Goal: Information Seeking & Learning: Check status

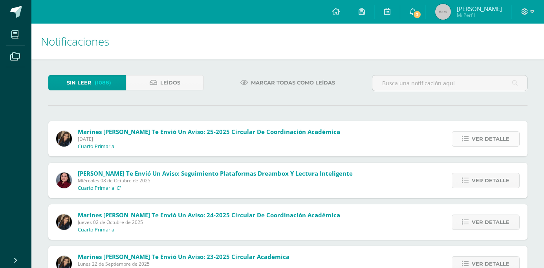
click at [491, 142] on span "Ver detalle" at bounding box center [491, 139] width 38 height 15
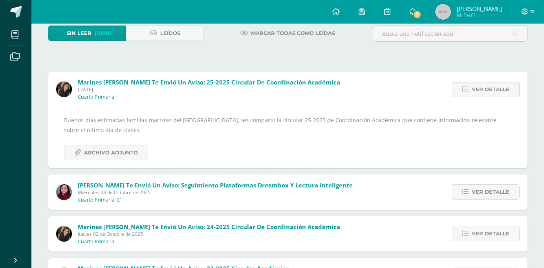
scroll to position [57, 0]
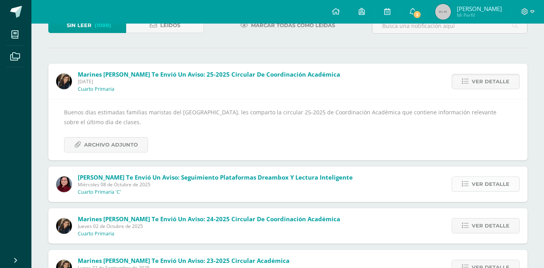
click at [484, 186] on span "Ver detalle" at bounding box center [491, 184] width 38 height 15
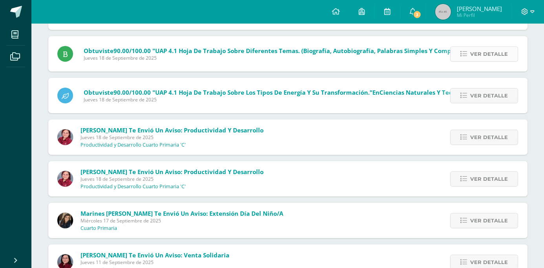
scroll to position [742, 0]
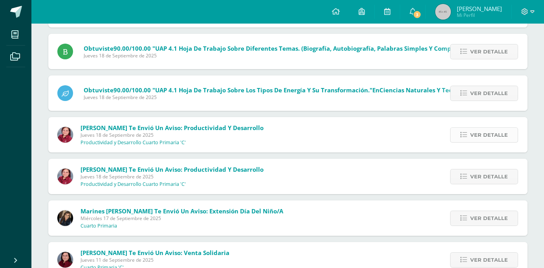
click at [501, 140] on span "Ver detalle" at bounding box center [490, 135] width 38 height 15
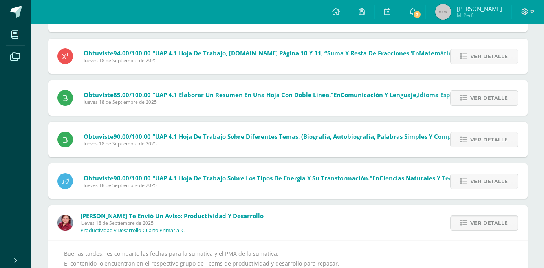
scroll to position [0, 0]
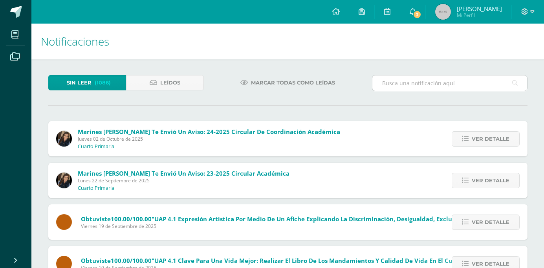
click at [399, 85] on input "text" at bounding box center [450, 82] width 155 height 15
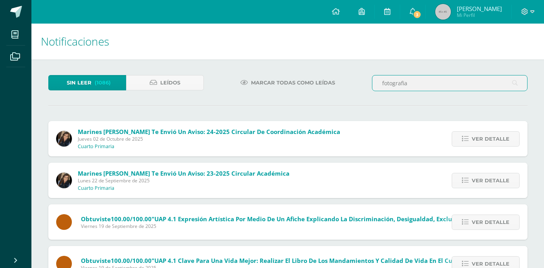
type input "fotografia"
click at [517, 83] on icon at bounding box center [516, 83] width 6 height 16
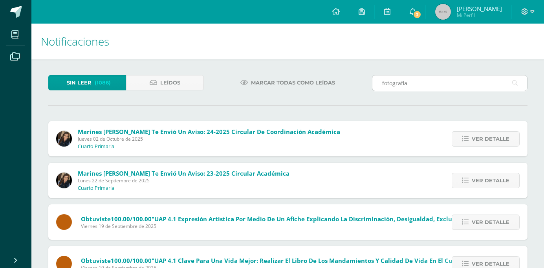
click at [451, 82] on input "fotografia" at bounding box center [450, 82] width 155 height 15
click at [16, 55] on icon at bounding box center [15, 57] width 10 height 8
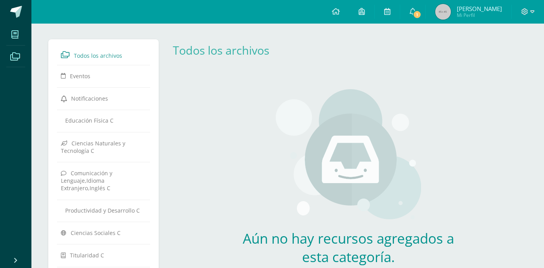
click at [13, 35] on icon at bounding box center [14, 35] width 7 height 8
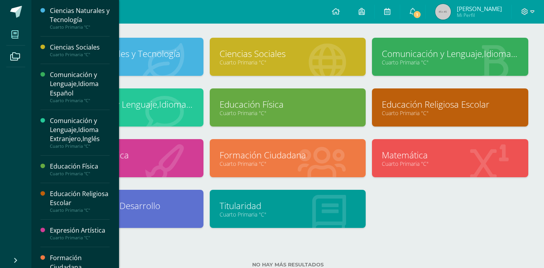
scroll to position [61, 0]
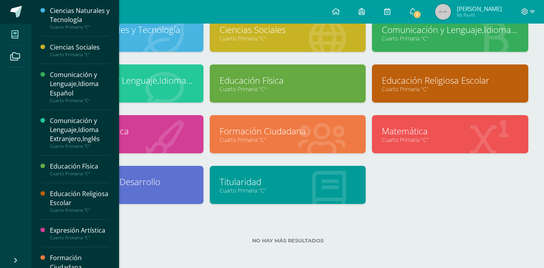
click at [14, 10] on span at bounding box center [16, 12] width 12 height 12
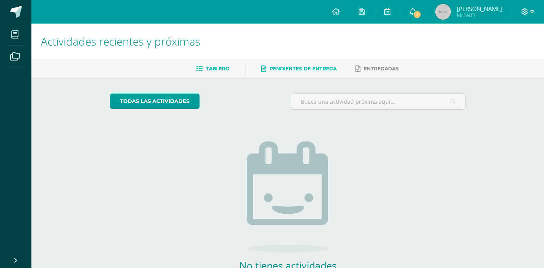
click at [288, 64] on link "Pendientes de entrega" at bounding box center [298, 69] width 75 height 13
click at [367, 67] on span "Entregadas" at bounding box center [381, 69] width 35 height 6
click at [416, 9] on icon at bounding box center [413, 11] width 6 height 7
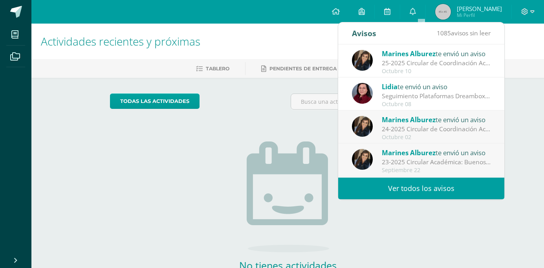
click at [408, 59] on div "25-2025 Circular de Coordinación Académica: Buenos días estimadas familias mari…" at bounding box center [436, 63] width 109 height 9
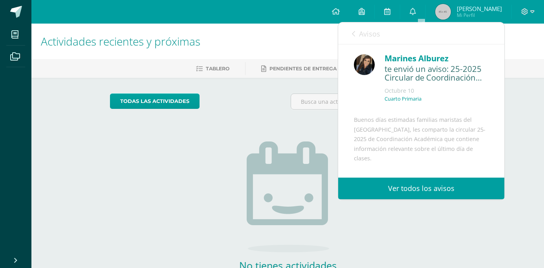
click at [386, 191] on link "Ver todos los avisos" at bounding box center [421, 189] width 166 height 22
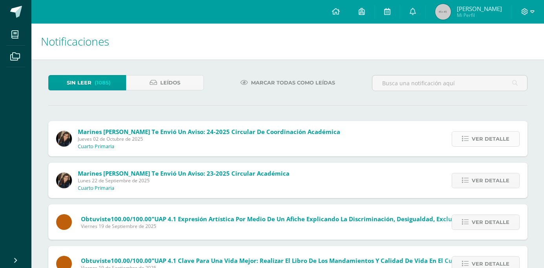
click at [473, 134] on span "Ver detalle" at bounding box center [491, 139] width 38 height 15
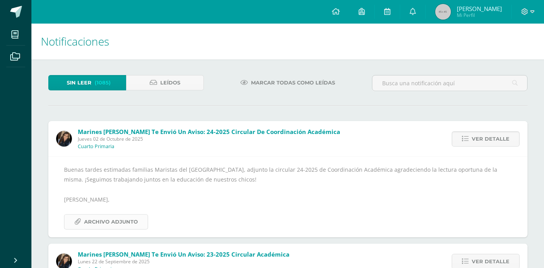
click at [120, 224] on span "Archivo Adjunto" at bounding box center [111, 222] width 54 height 15
